Goal: Task Accomplishment & Management: Use online tool/utility

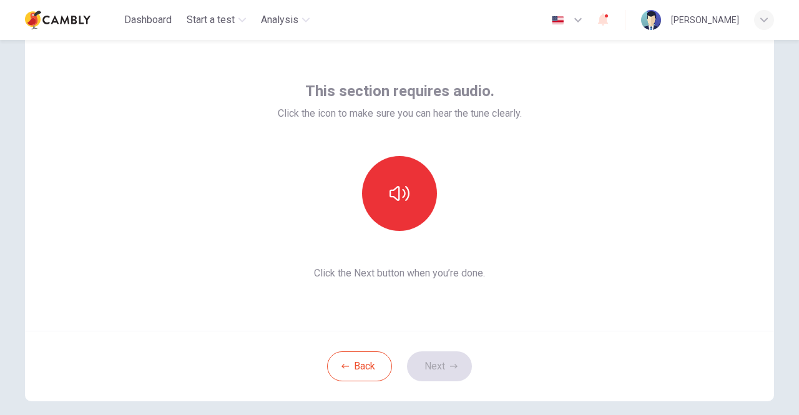
scroll to position [62, 0]
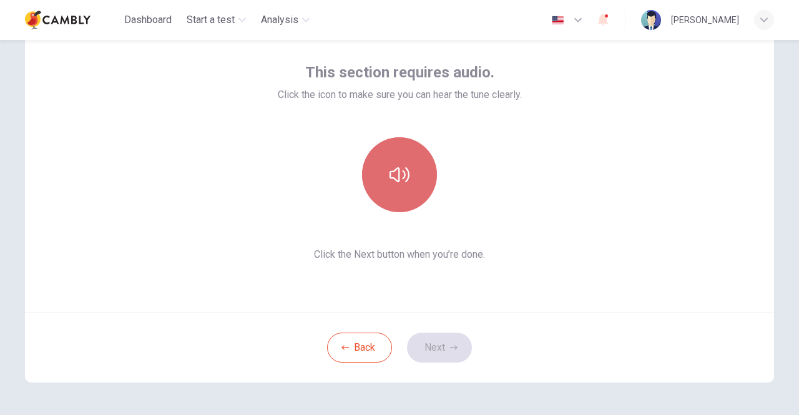
click at [402, 179] on icon "button" at bounding box center [399, 175] width 20 height 20
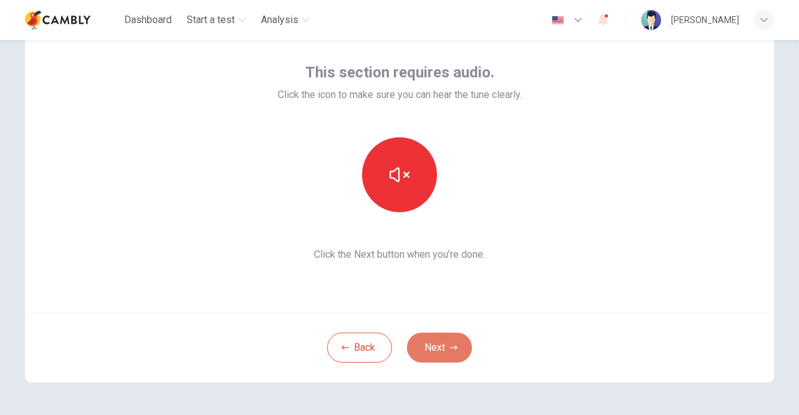
click at [451, 345] on icon "button" at bounding box center [453, 347] width 7 height 7
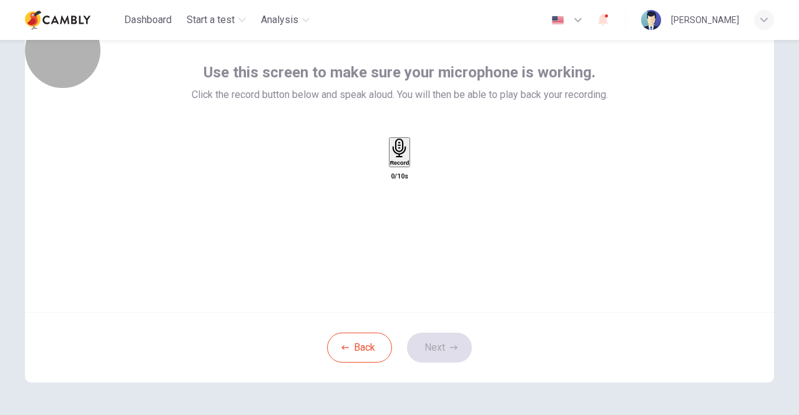
click at [390, 166] on h6 "Record" at bounding box center [399, 163] width 19 height 6
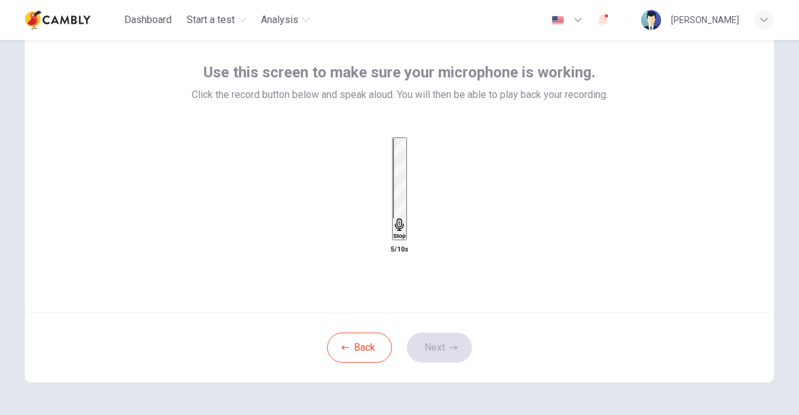
click at [406, 174] on div "Stop" at bounding box center [399, 189] width 12 height 100
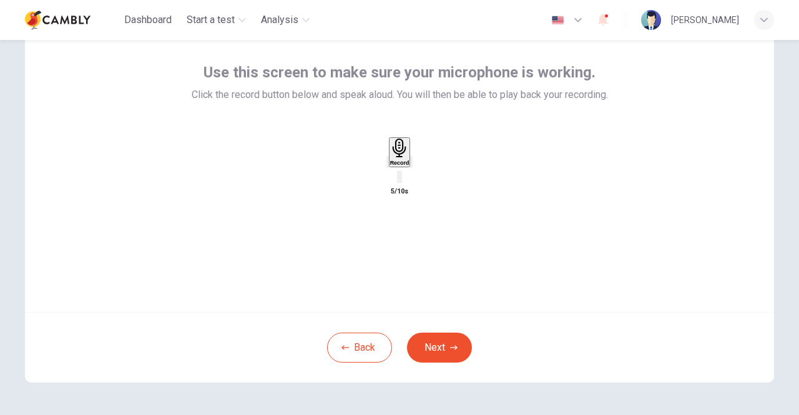
click at [411, 165] on icon "button" at bounding box center [411, 165] width 0 height 0
click at [434, 341] on button "Next" at bounding box center [439, 348] width 65 height 30
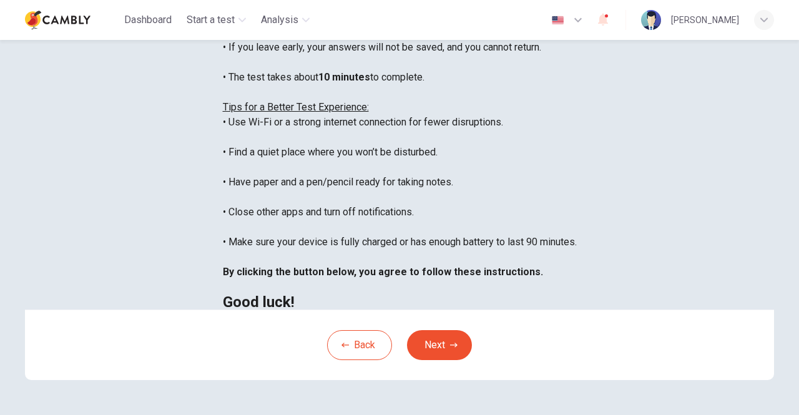
scroll to position [187, 0]
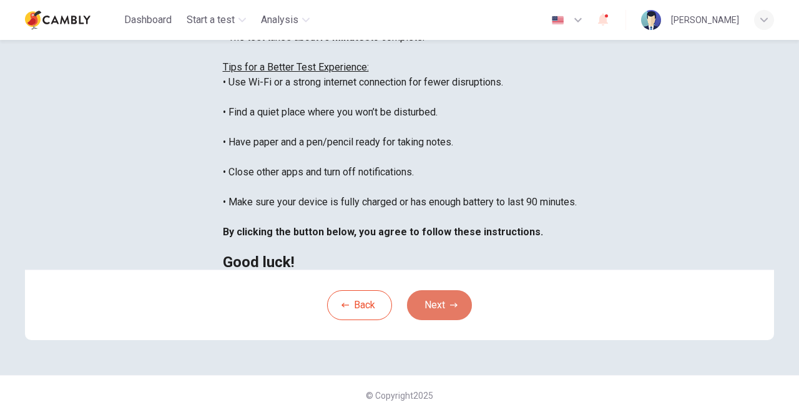
click at [448, 320] on button "Next" at bounding box center [439, 305] width 65 height 30
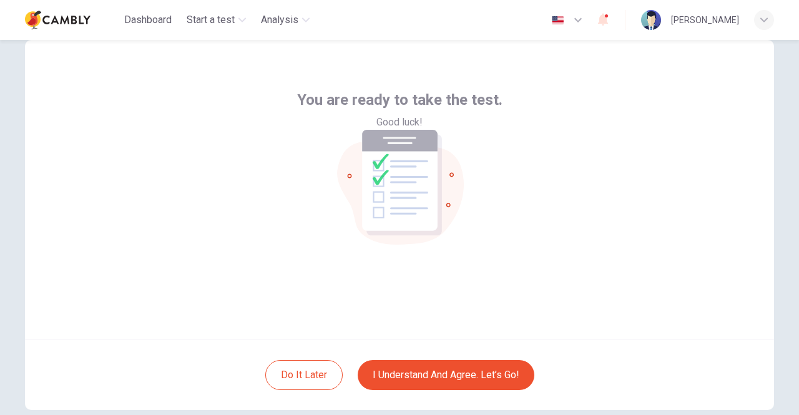
scroll to position [62, 0]
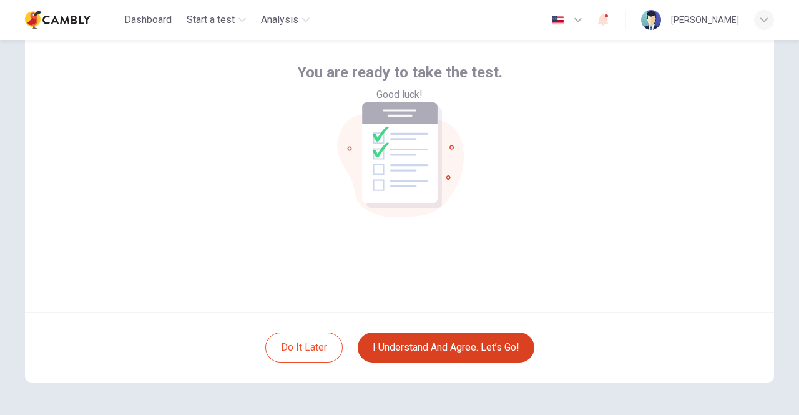
click at [438, 344] on button "I understand and agree. Let’s go!" at bounding box center [446, 348] width 177 height 30
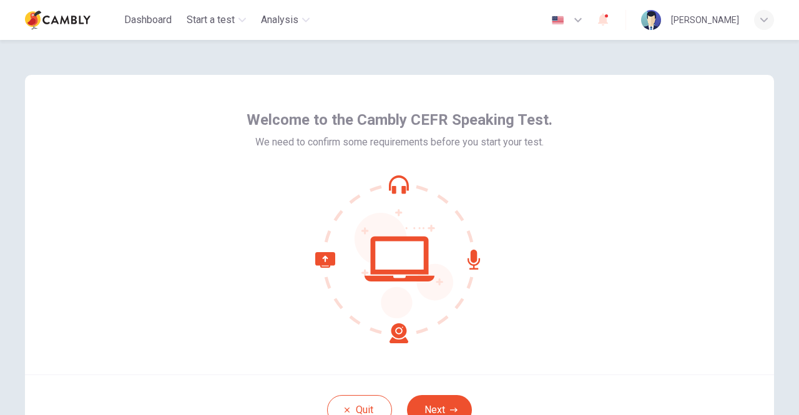
scroll to position [104, 0]
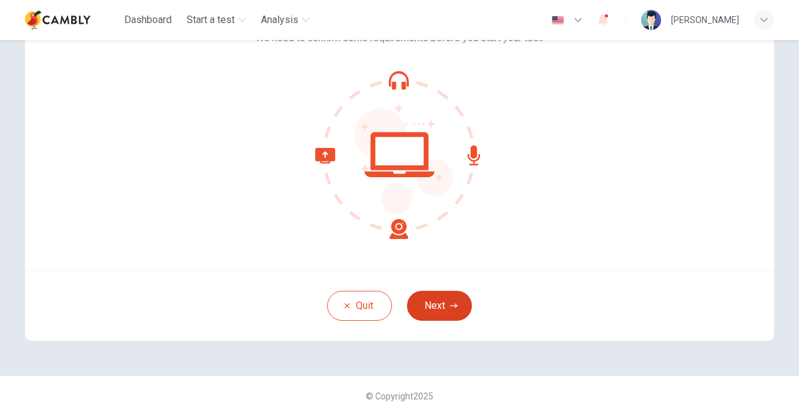
click at [434, 315] on button "Next" at bounding box center [439, 306] width 65 height 30
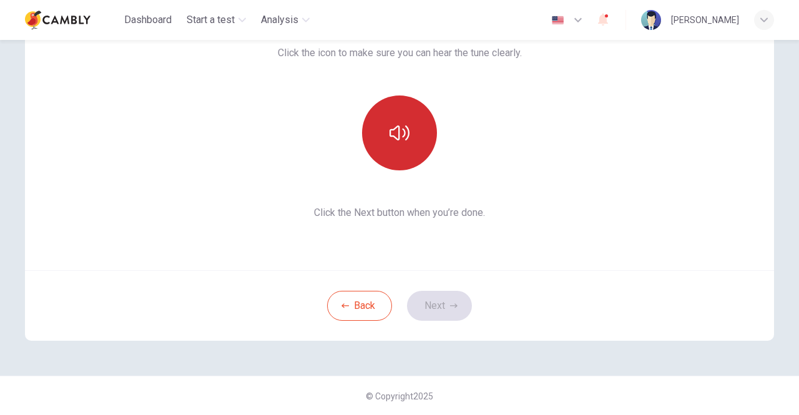
click at [413, 135] on button "button" at bounding box center [399, 132] width 75 height 75
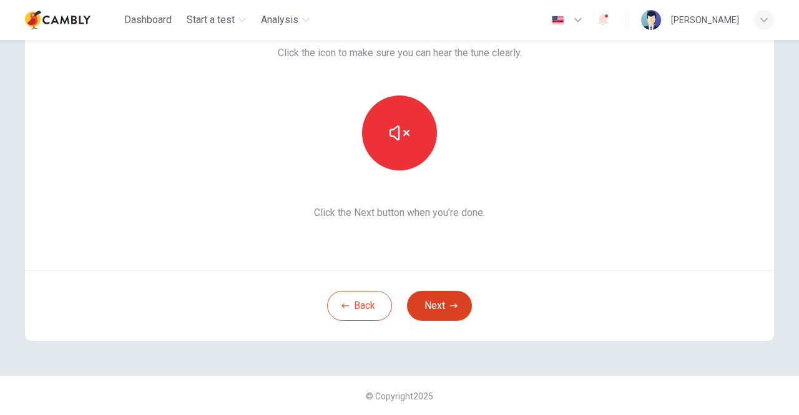
click at [447, 297] on button "Next" at bounding box center [439, 306] width 65 height 30
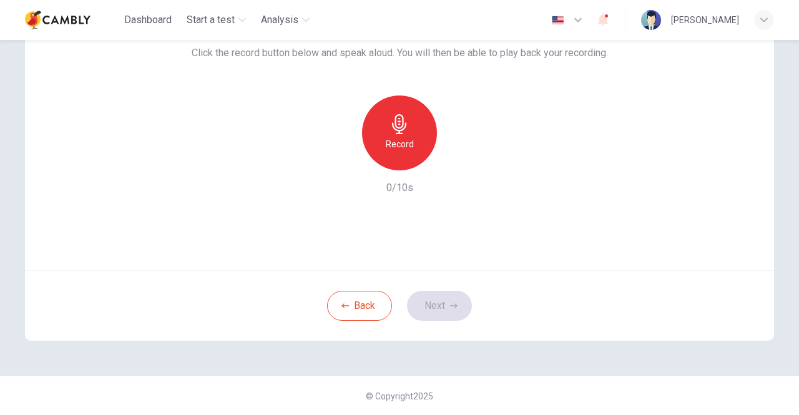
click at [399, 127] on icon "button" at bounding box center [399, 124] width 14 height 20
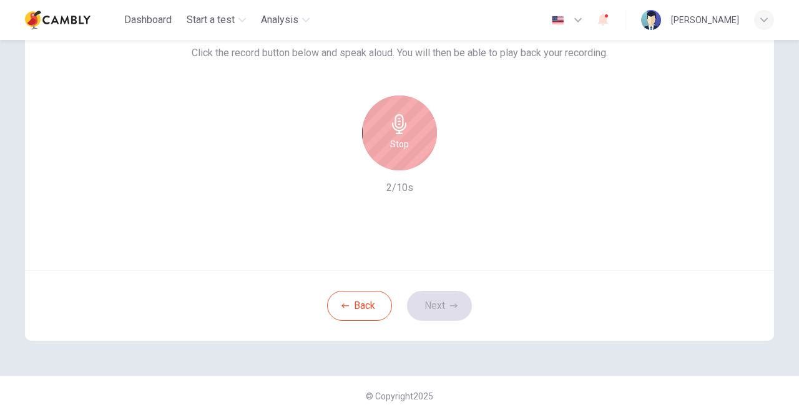
click at [397, 134] on div "Stop" at bounding box center [399, 132] width 75 height 75
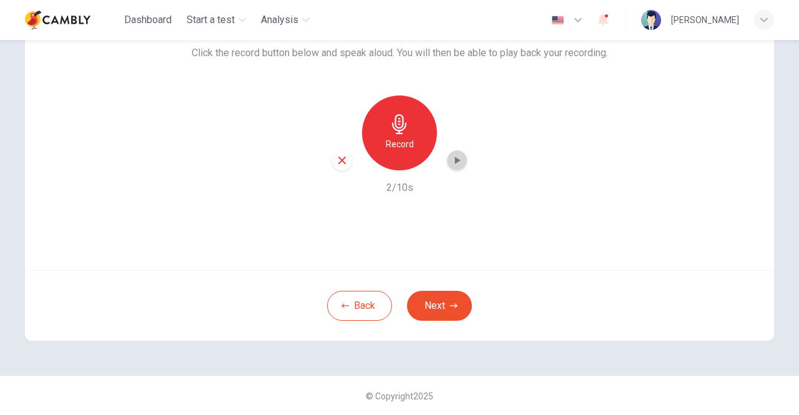
click at [451, 163] on icon "button" at bounding box center [457, 160] width 12 height 12
click at [455, 158] on icon "button" at bounding box center [458, 160] width 6 height 7
click at [447, 300] on button "Next" at bounding box center [439, 306] width 65 height 30
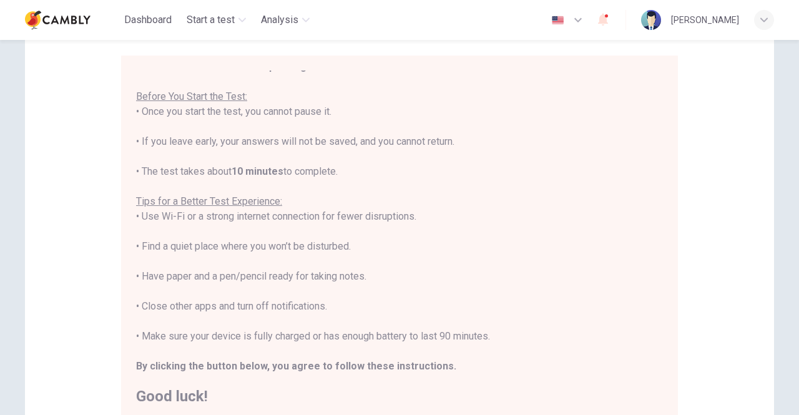
scroll to position [14, 0]
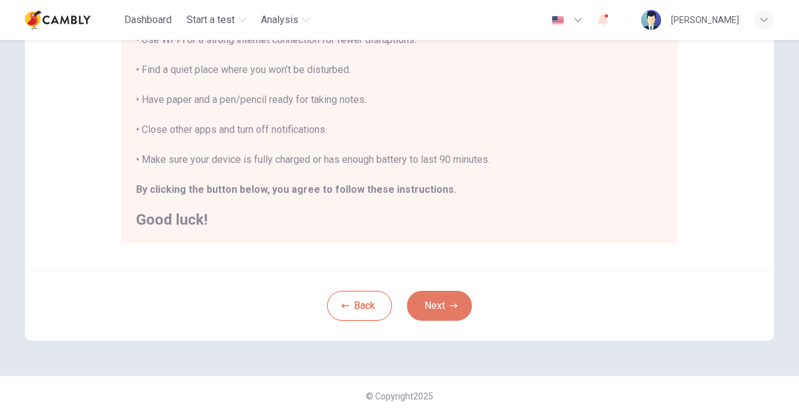
click at [454, 315] on button "Next" at bounding box center [439, 306] width 65 height 30
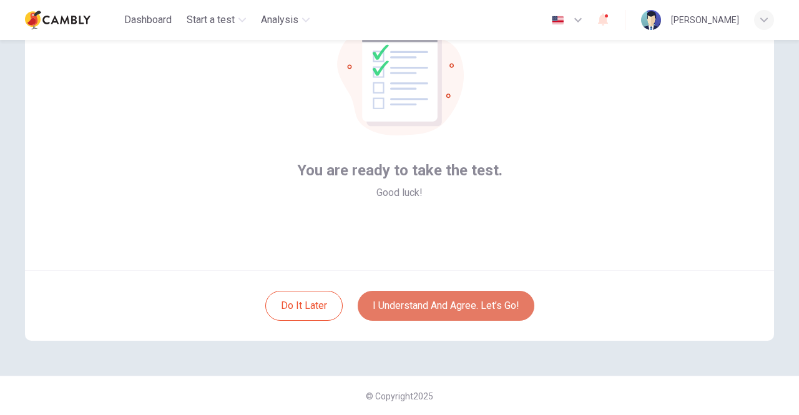
click at [460, 303] on button "I understand and agree. Let’s go!" at bounding box center [446, 306] width 177 height 30
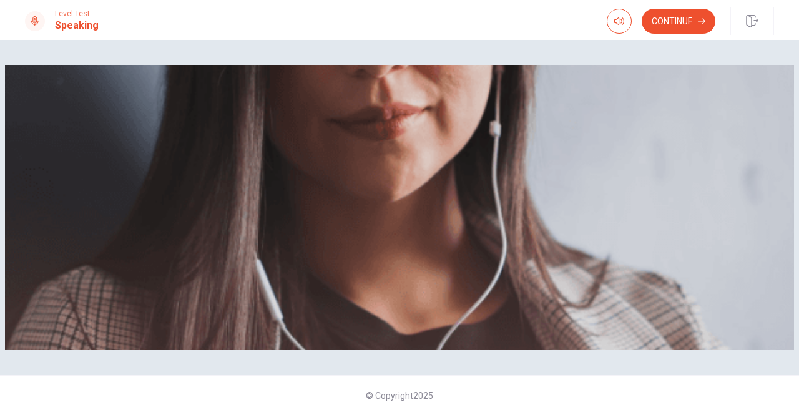
click at [691, 23] on button "Continue" at bounding box center [678, 21] width 74 height 25
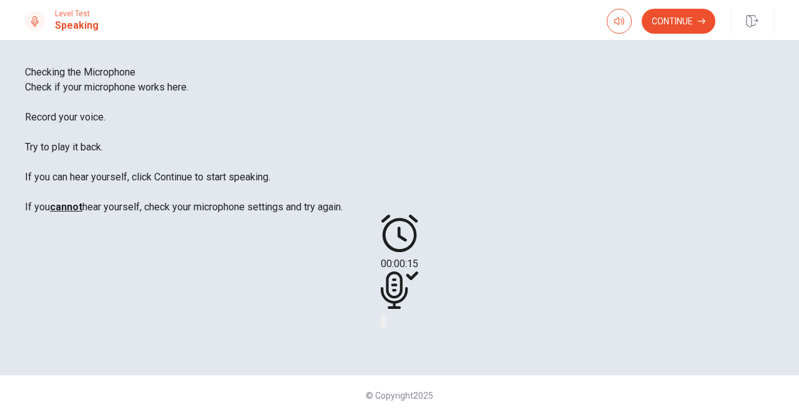
scroll to position [134, 0]
click at [673, 19] on button "Continue" at bounding box center [678, 21] width 74 height 25
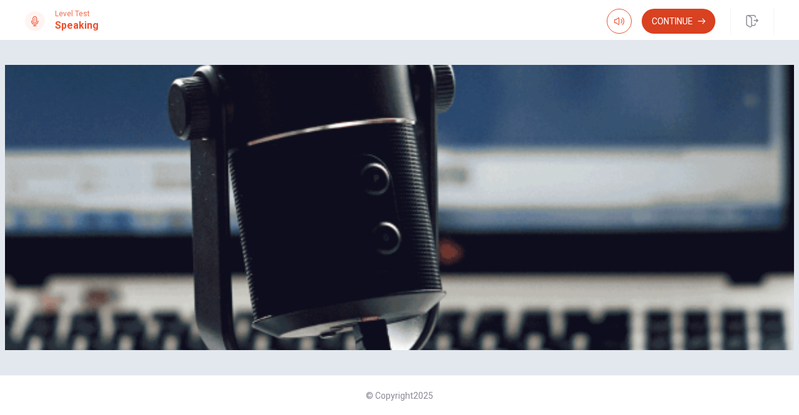
click at [678, 19] on button "Continue" at bounding box center [678, 21] width 74 height 25
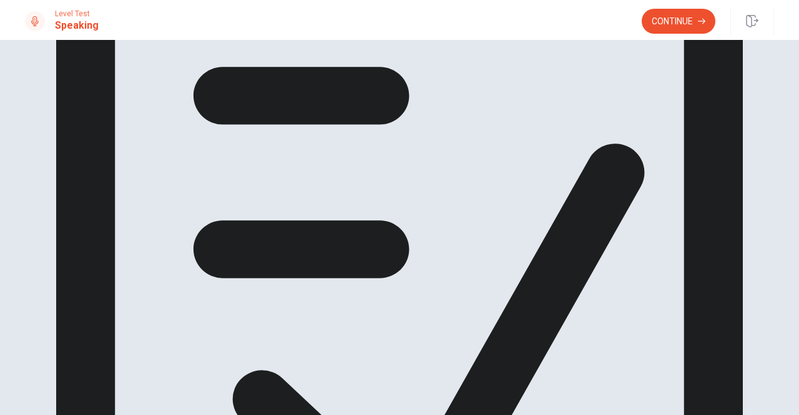
scroll to position [39, 0]
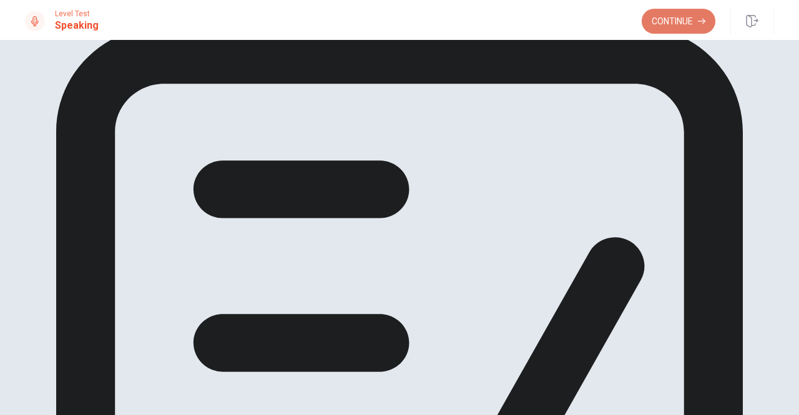
click at [688, 21] on button "Continue" at bounding box center [678, 21] width 74 height 25
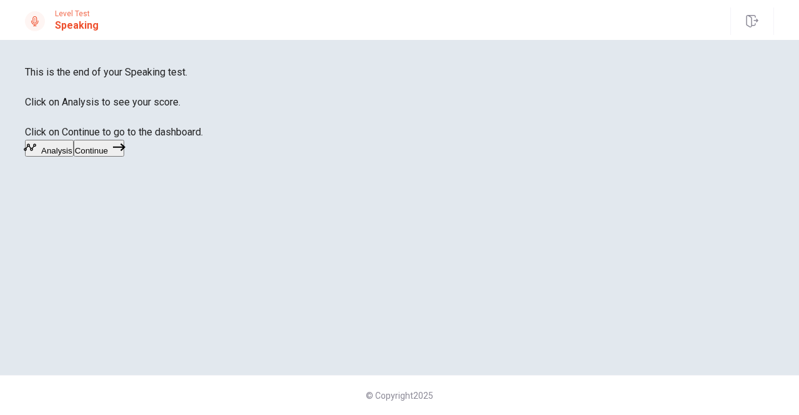
click at [124, 157] on button "Continue" at bounding box center [99, 148] width 51 height 17
